Goal: Find specific page/section: Find specific page/section

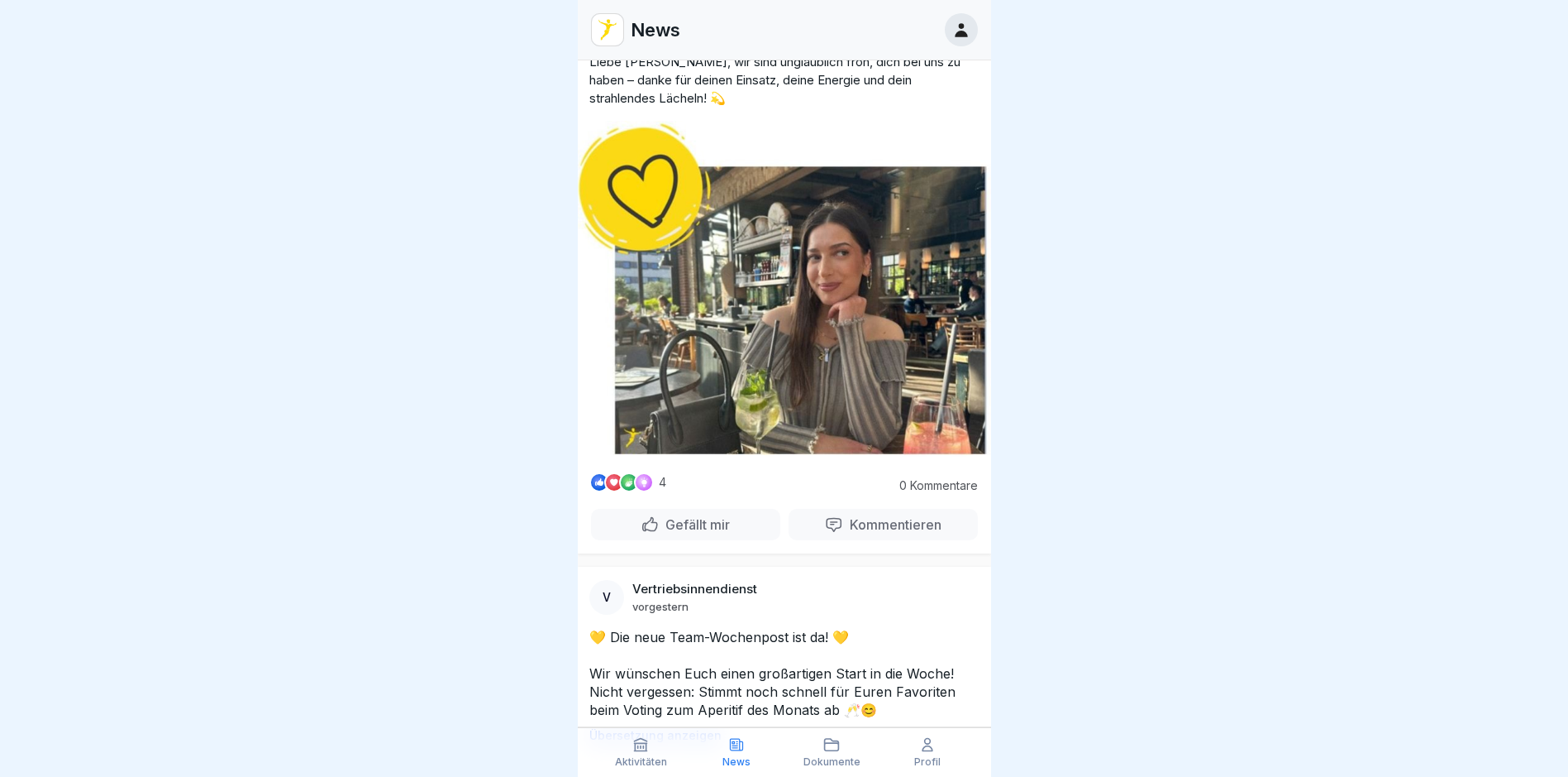
scroll to position [497, 0]
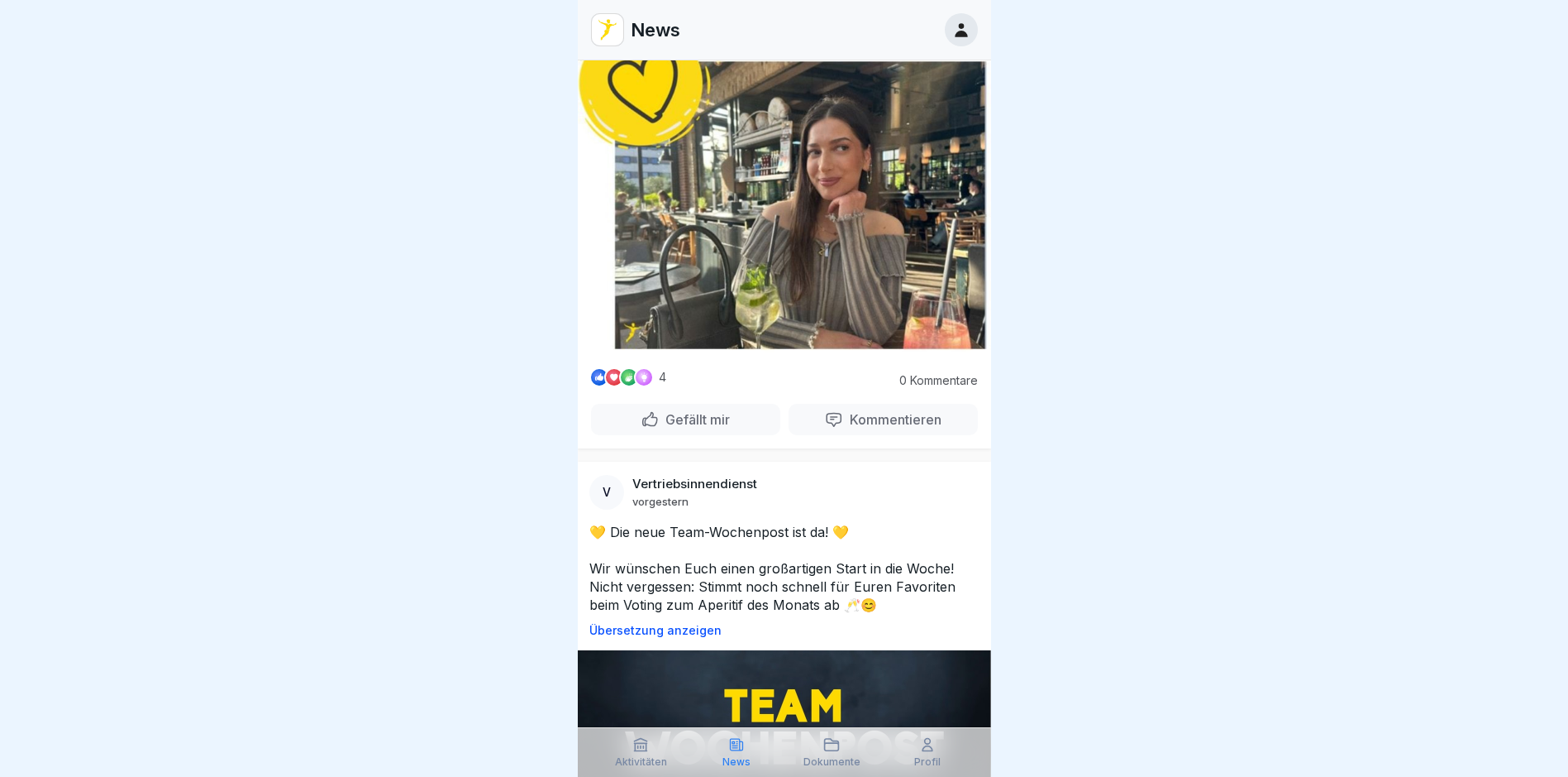
click at [629, 745] on div "Aktivitäten" at bounding box center [641, 752] width 87 height 32
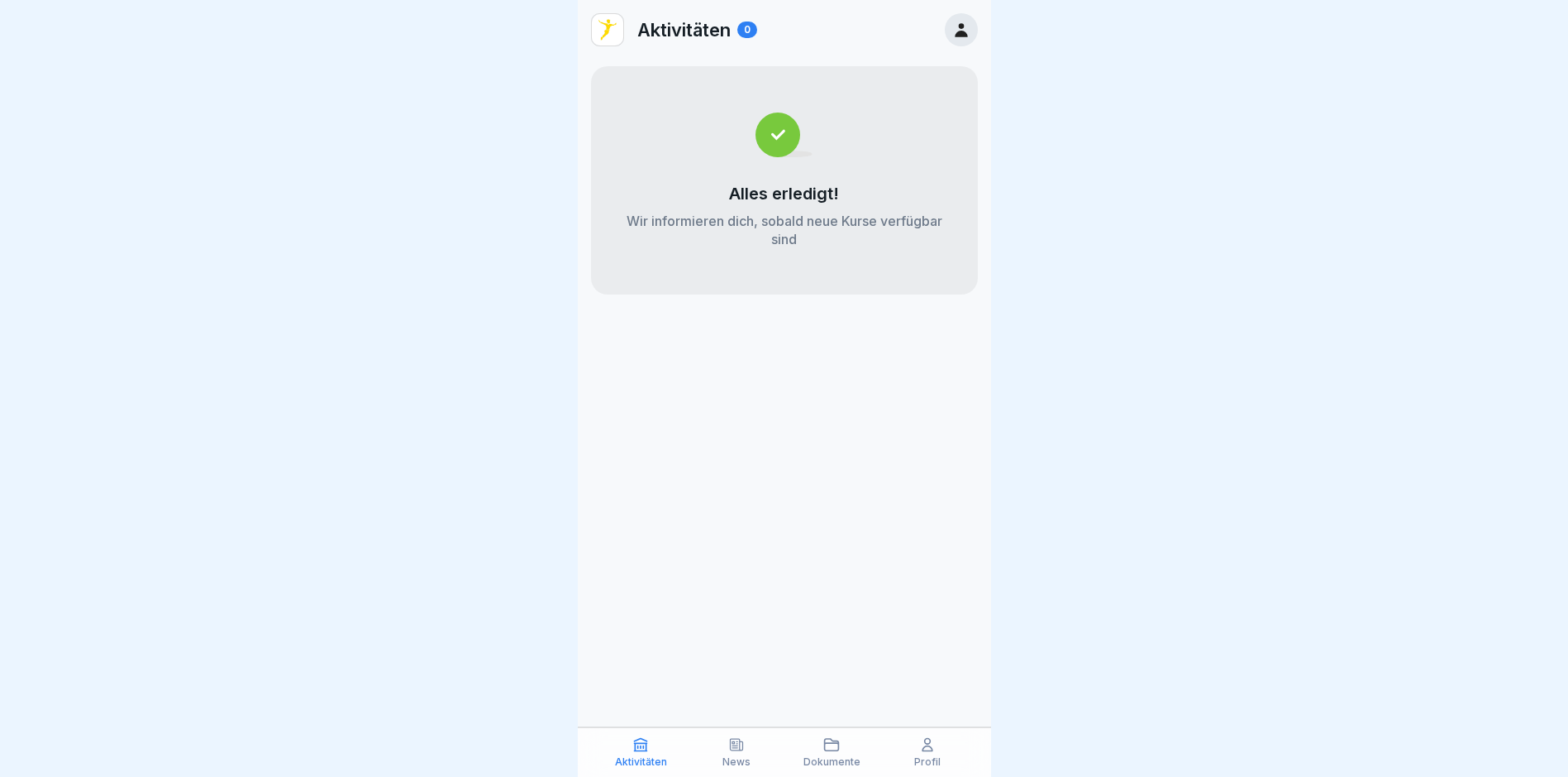
click at [709, 745] on div "News" at bounding box center [736, 752] width 87 height 32
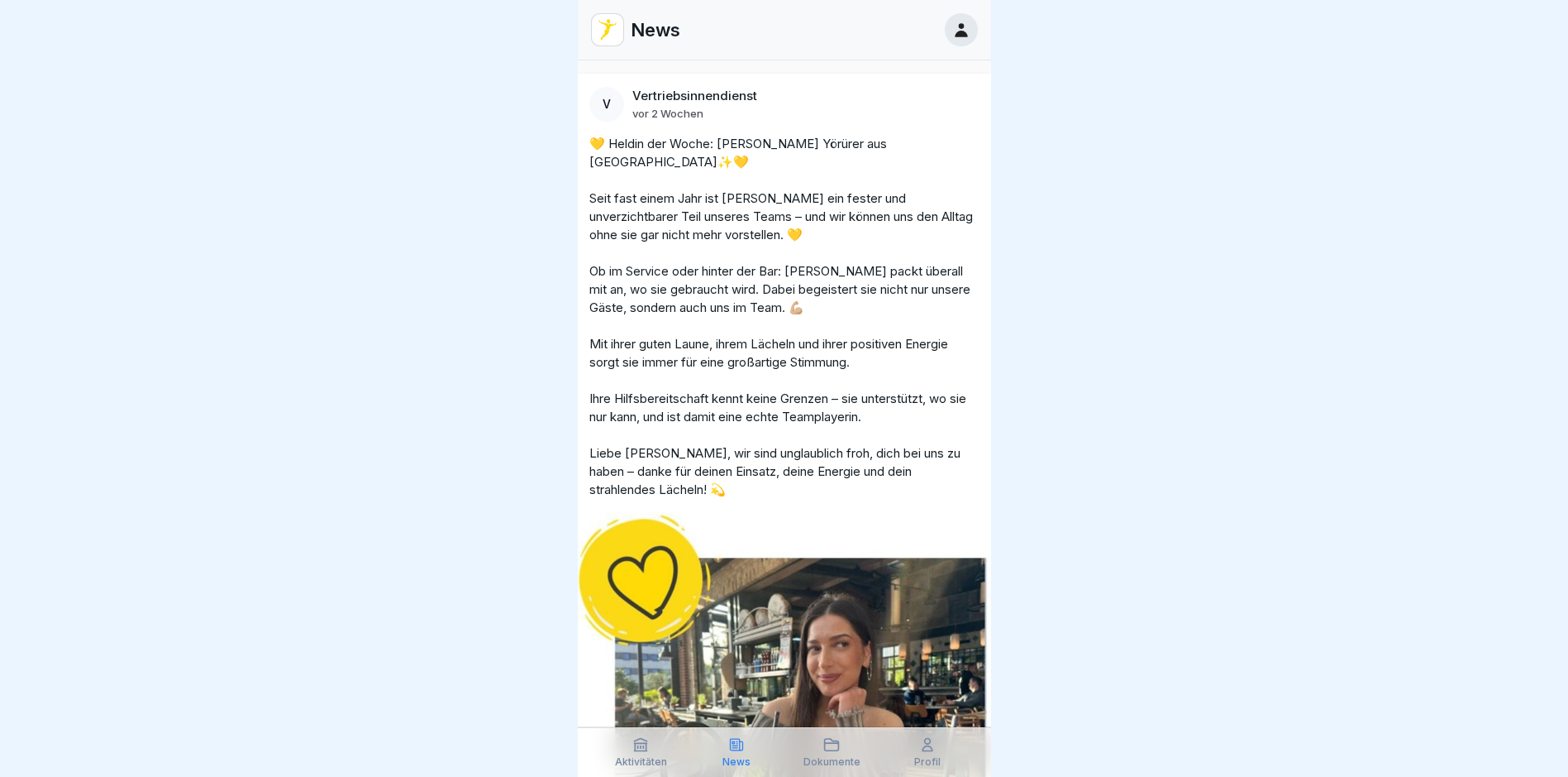
click at [833, 758] on p "Dokumente" at bounding box center [831, 762] width 57 height 12
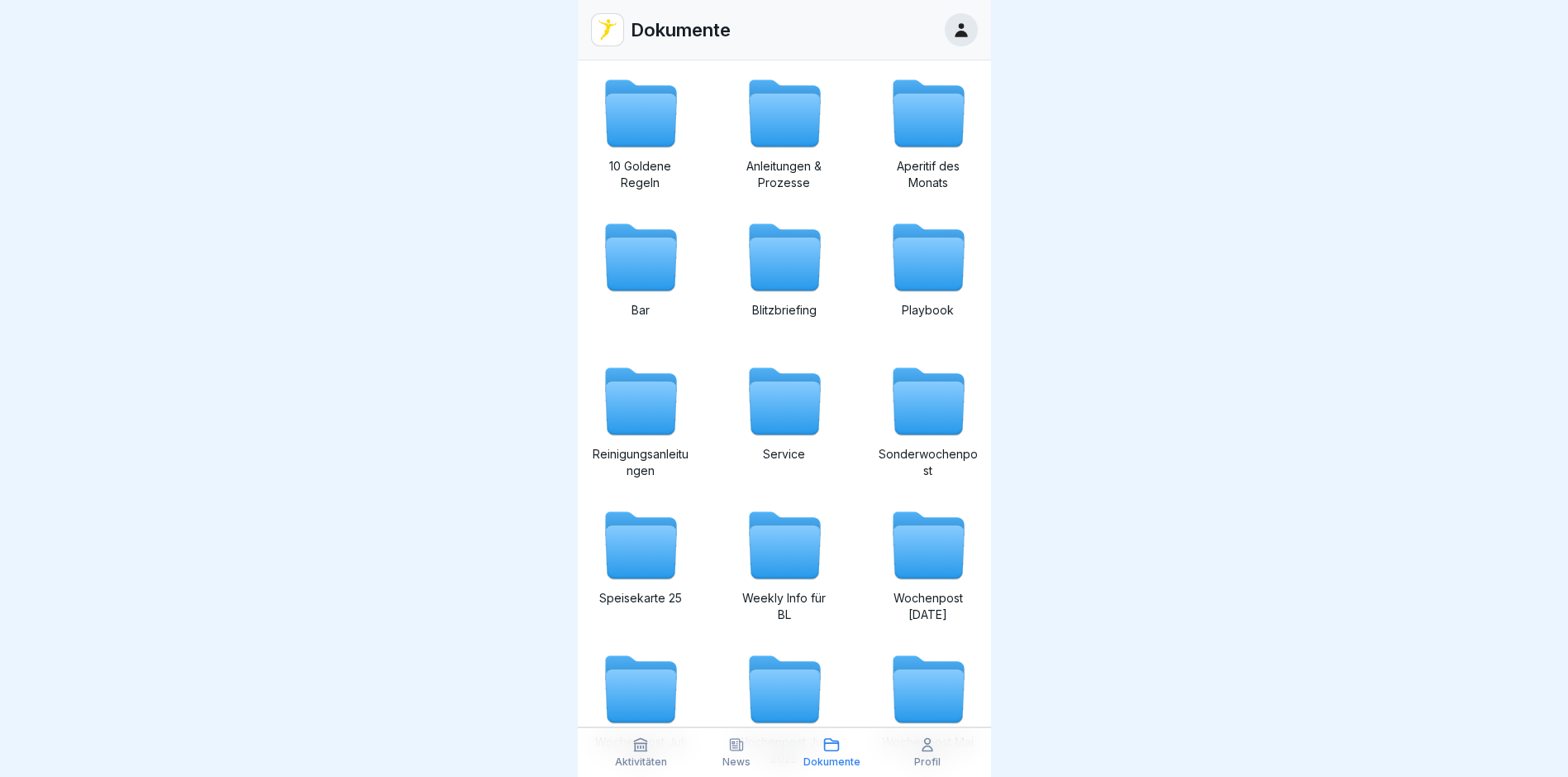
click at [925, 746] on icon at bounding box center [928, 745] width 17 height 17
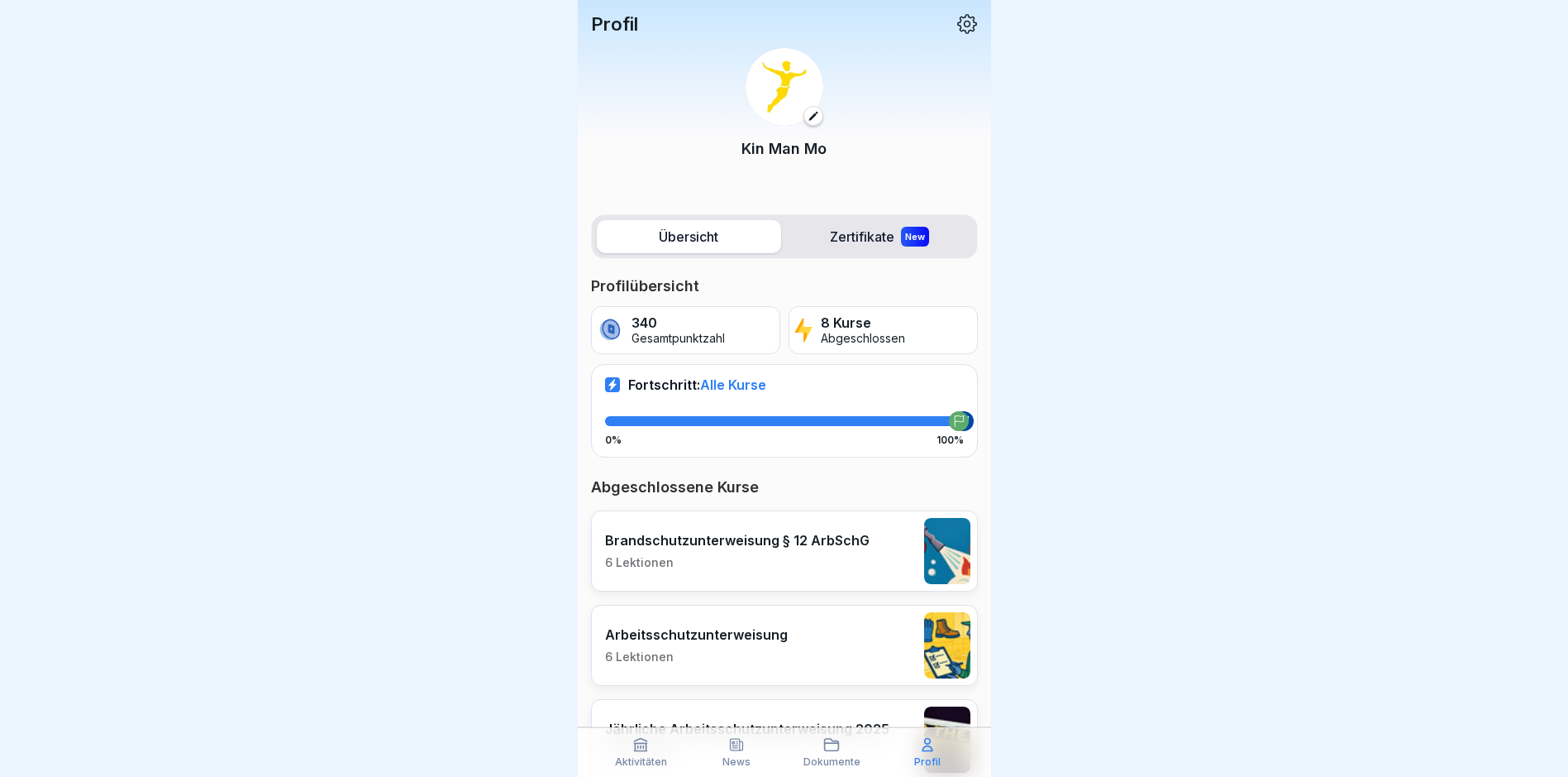
click at [863, 243] on label "Zertifikate New" at bounding box center [880, 236] width 185 height 33
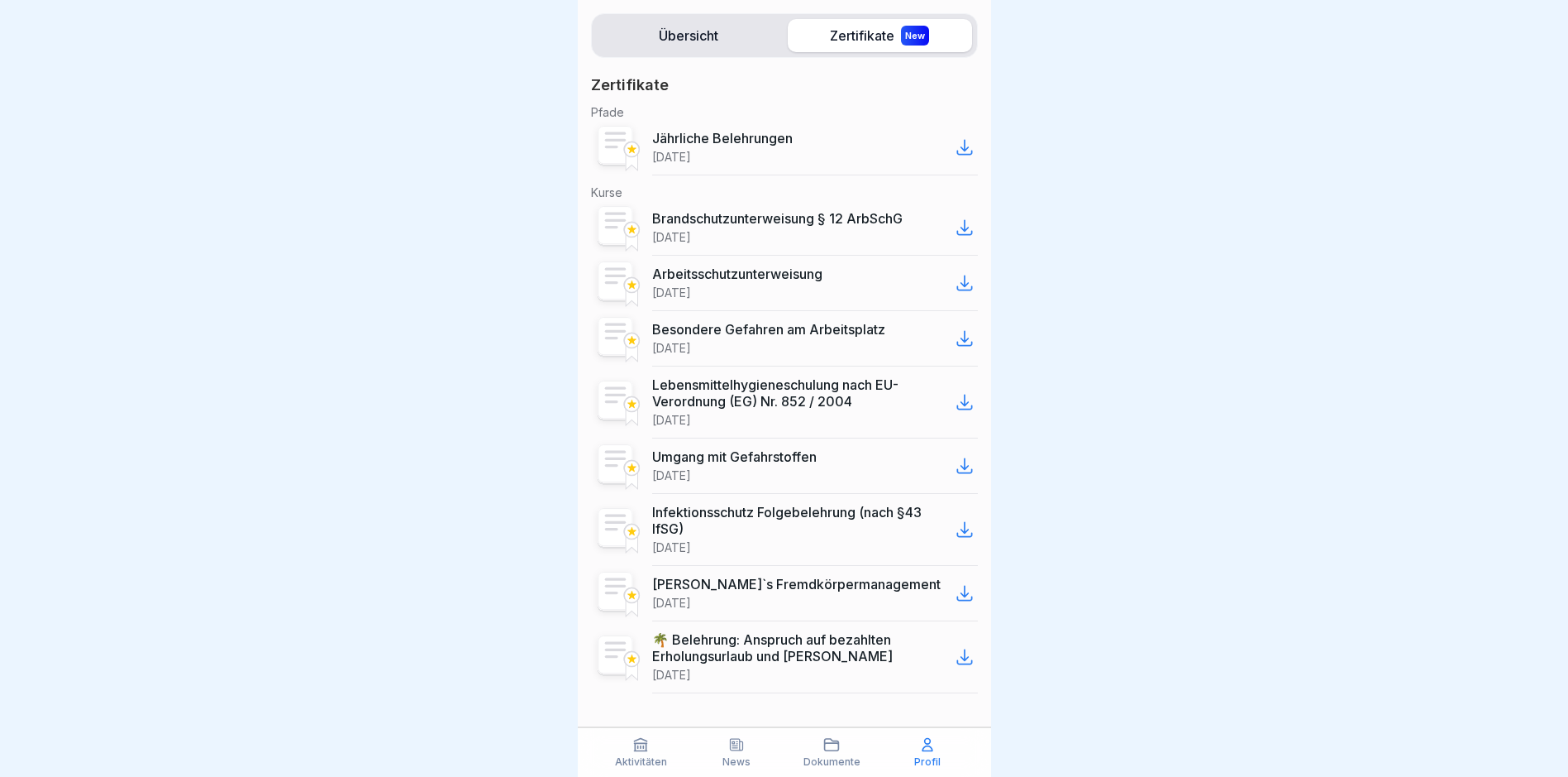
scroll to position [12, 0]
click at [957, 586] on icon at bounding box center [964, 593] width 14 height 14
click at [954, 521] on icon at bounding box center [964, 531] width 20 height 20
click at [954, 648] on icon at bounding box center [964, 658] width 20 height 20
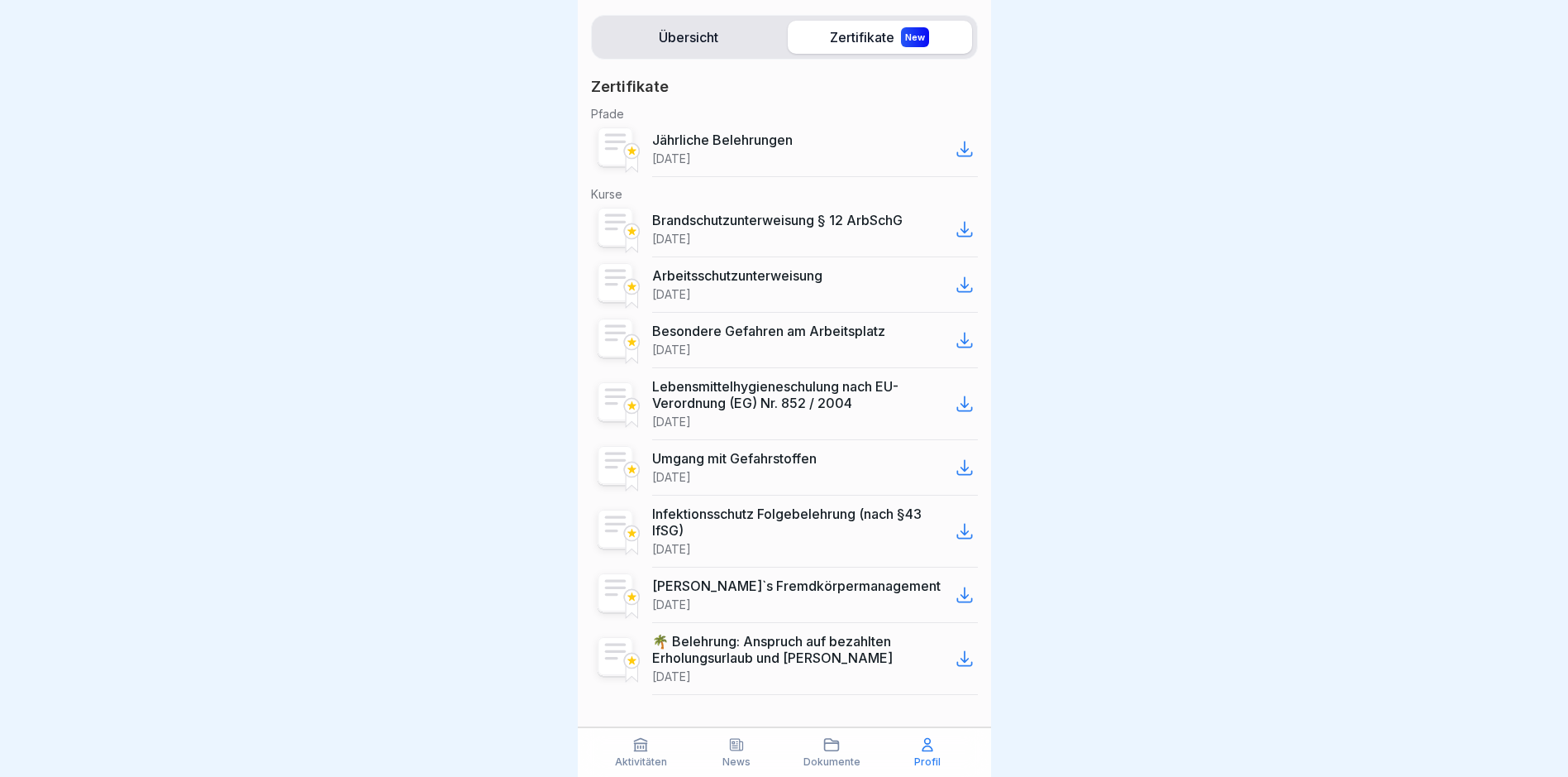
click at [954, 461] on icon at bounding box center [964, 468] width 20 height 20
click at [957, 393] on icon at bounding box center [964, 403] width 20 height 20
click at [954, 330] on icon at bounding box center [964, 340] width 20 height 20
click at [957, 278] on icon at bounding box center [964, 285] width 14 height 14
click at [954, 219] on icon at bounding box center [964, 229] width 20 height 20
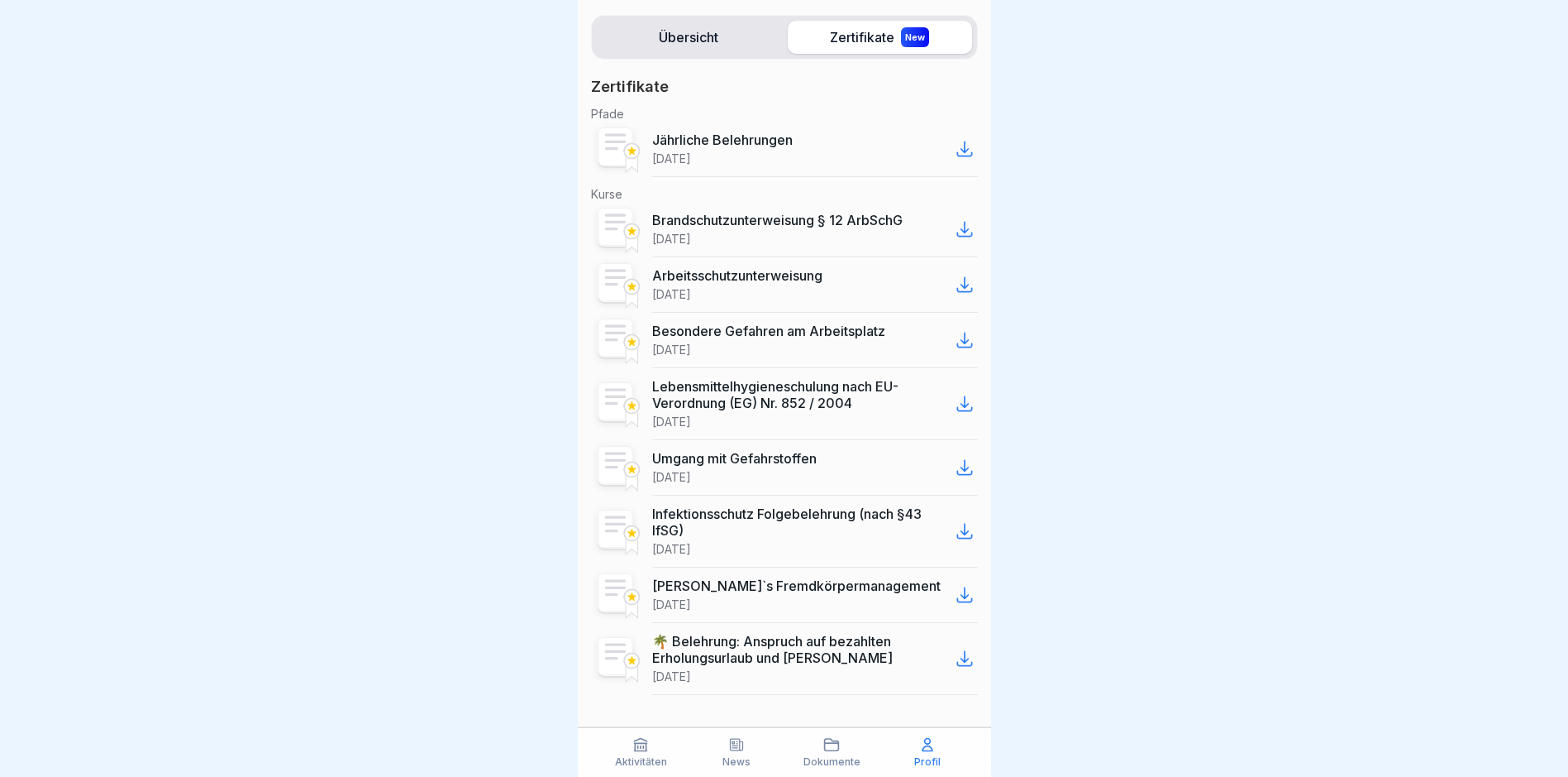
click at [957, 140] on icon at bounding box center [964, 149] width 20 height 20
